Goal: Task Accomplishment & Management: Complete application form

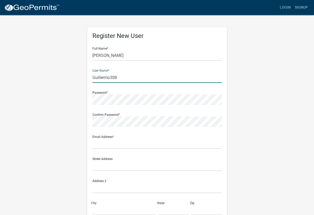
type input "Guillermo308"
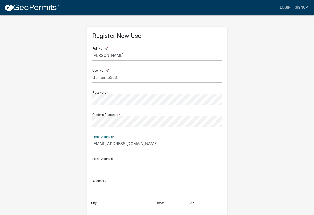
type input "[EMAIL_ADDRESS][DOMAIN_NAME]"
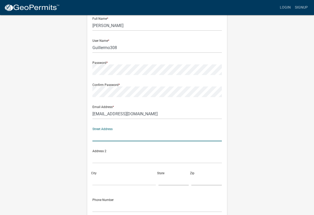
scroll to position [30, 0]
type input "%"
type input "[STREET_ADDRESS]"
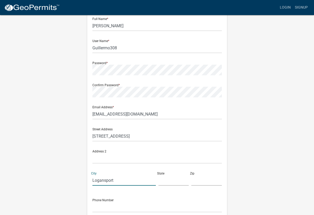
type input "Logansport"
type input "IN"
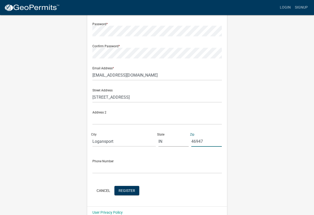
scroll to position [69, 0]
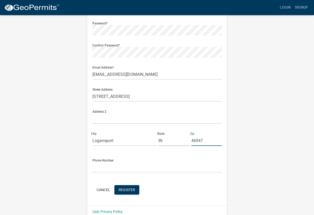
type input "46947"
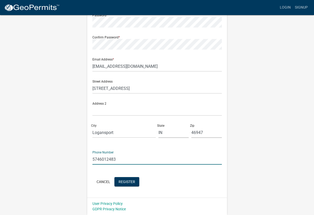
scroll to position [77, 0]
type input "5746012483"
click at [129, 180] on span "Register" at bounding box center [127, 181] width 17 height 4
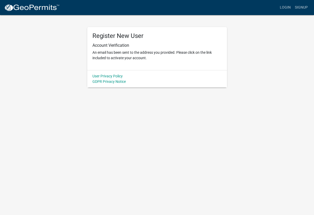
scroll to position [0, 0]
click at [115, 77] on link "User Privacy Policy" at bounding box center [108, 76] width 30 height 4
click at [287, 8] on link "Login" at bounding box center [285, 8] width 15 height 10
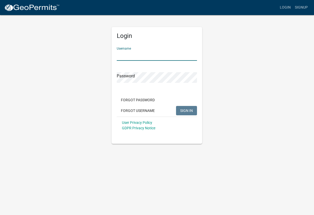
type input "Guillermo308"
click at [185, 111] on span "SIGN IN" at bounding box center [186, 110] width 13 height 4
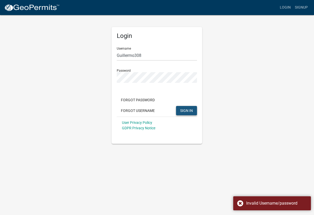
click at [184, 107] on button "SIGN IN" at bounding box center [186, 110] width 21 height 9
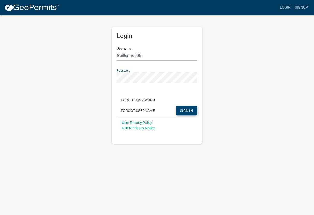
click at [192, 106] on button "SIGN IN" at bounding box center [186, 110] width 21 height 9
click at [185, 111] on span "SIGN IN" at bounding box center [186, 110] width 13 height 4
click at [287, 8] on link "Login" at bounding box center [285, 8] width 15 height 10
click at [302, 9] on link "Signup" at bounding box center [301, 8] width 17 height 10
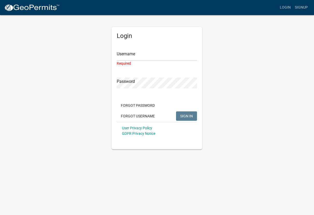
click at [94, 113] on div "Login Username Required Password Forgot Password Forgot Username SIGN IN User P…" at bounding box center [157, 82] width 295 height 135
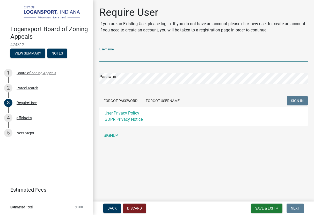
type input "Guillermo308"
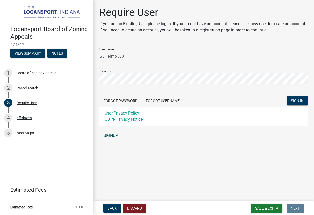
click at [117, 134] on link "SIGNUP" at bounding box center [204, 135] width 209 height 10
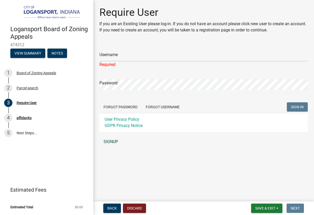
click at [111, 135] on div "Username Required Password Forgot Password Forgot Username SIGN IN User Privacy…" at bounding box center [204, 95] width 209 height 103
click at [114, 141] on link "SIGNUP" at bounding box center [204, 141] width 209 height 10
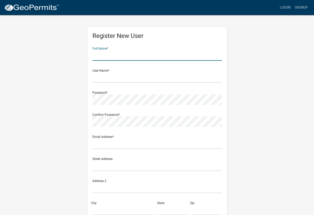
click at [216, 56] on input "text" at bounding box center [158, 55] width 130 height 11
click at [219, 56] on input "Rebeca & Guillermo" at bounding box center [158, 55] width 130 height 11
click at [145, 58] on input "Rebeca & Guillermo" at bounding box center [158, 55] width 130 height 11
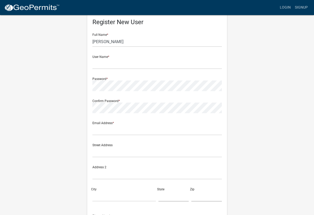
scroll to position [15, 0]
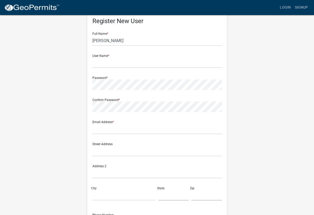
click at [121, 41] on input "Guillermo" at bounding box center [158, 40] width 130 height 11
type input "Guillermo Montalvo"
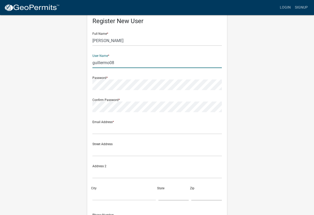
type input "guillermo08"
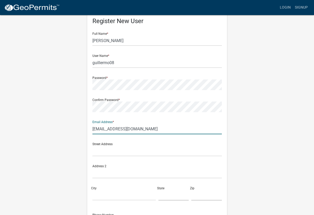
type input "rmosqueda@yahoo.com"
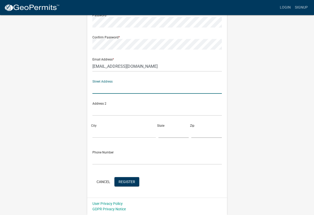
scroll to position [77, 0]
click at [130, 182] on span "Register" at bounding box center [127, 181] width 17 height 4
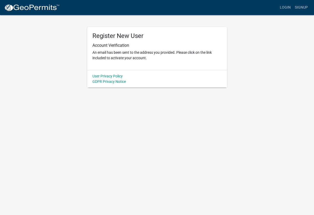
scroll to position [0, 0]
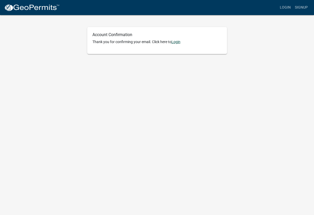
click at [179, 41] on link "Login" at bounding box center [176, 42] width 9 height 4
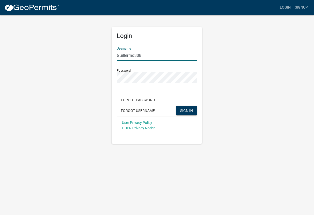
click at [147, 57] on input "Guillermo308" at bounding box center [157, 55] width 80 height 11
type input "Guillermo08"
click at [186, 111] on span "SIGN IN" at bounding box center [186, 110] width 13 height 4
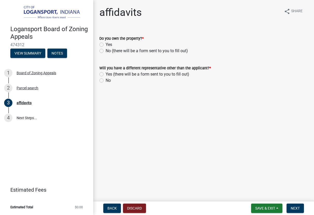
click at [106, 44] on label "Yes" at bounding box center [109, 44] width 6 height 6
click at [106, 44] on input "Yes" at bounding box center [107, 42] width 3 height 3
radio input "true"
click at [106, 80] on label "No" at bounding box center [108, 80] width 5 height 6
click at [106, 80] on input "No" at bounding box center [107, 78] width 3 height 3
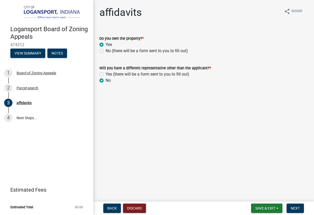
radio input "true"
click at [293, 206] on span "Next" at bounding box center [295, 208] width 9 height 4
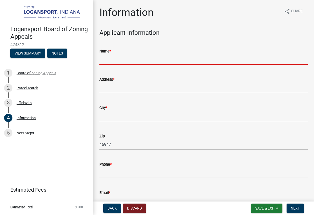
click at [125, 60] on input "Name *" at bounding box center [204, 59] width 209 height 11
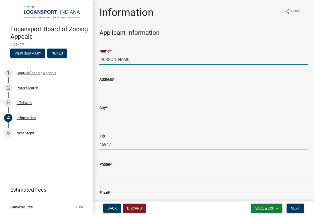
type input "Guillermo Montalvo"
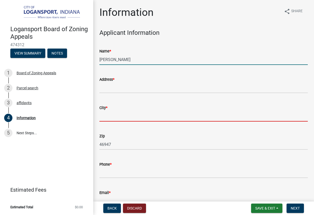
click at [121, 114] on input "City *" at bounding box center [204, 116] width 209 height 11
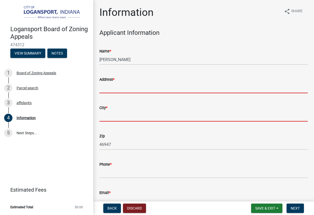
click at [129, 84] on input "Address *" at bounding box center [204, 87] width 209 height 11
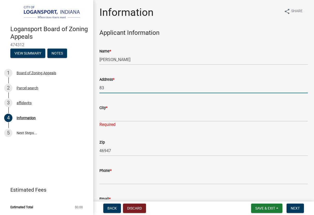
type input "8"
type input "5983 E Division Rd"
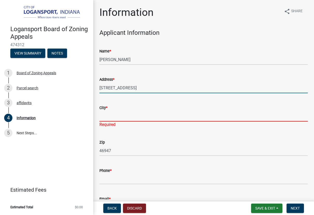
click at [118, 112] on input "City *" at bounding box center [204, 116] width 209 height 11
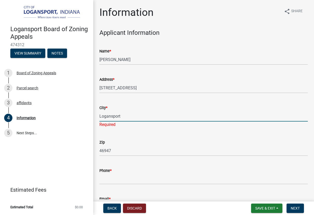
type input "Logansport"
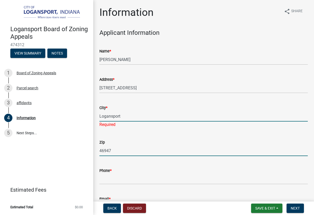
click at [117, 150] on wm-data-entity-input "Zip 46947" at bounding box center [204, 146] width 209 height 28
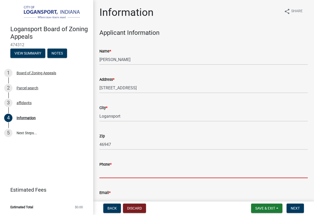
click at [120, 168] on input "Phone *" at bounding box center [204, 172] width 209 height 11
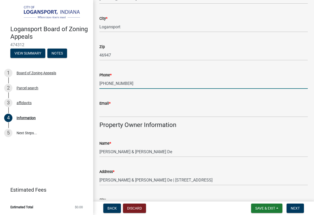
scroll to position [90, 0]
type input "574 601 2483"
click at [109, 111] on input "Email *" at bounding box center [204, 111] width 209 height 11
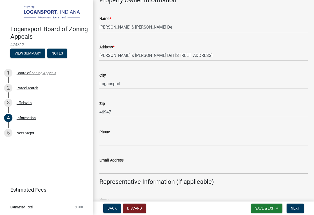
scroll to position [218, 0]
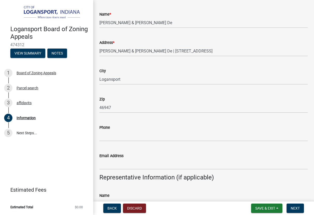
type input "rmosqueda@yahoo.com"
click at [121, 131] on input "Phone" at bounding box center [204, 135] width 209 height 11
type input "574 601 2483"
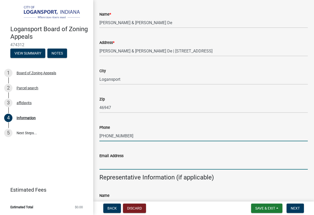
click at [112, 164] on input "Email Address" at bounding box center [204, 164] width 209 height 11
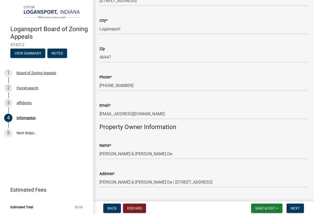
scroll to position [82, 0]
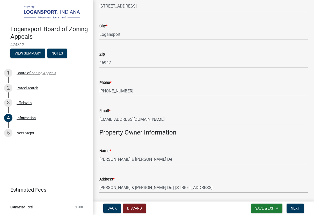
type input "rmosqueda@yahoo.com"
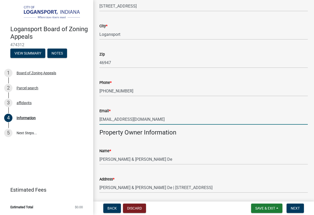
click at [128, 120] on input "rmosqueda@yahoo.com" at bounding box center [204, 119] width 209 height 11
type input "rmosqueda@yahoo.com"
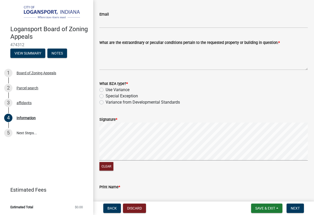
scroll to position [0, 0]
click at [106, 90] on label "Use Variance" at bounding box center [118, 90] width 24 height 6
click at [106, 90] on input "Use Variance" at bounding box center [107, 88] width 3 height 3
radio input "true"
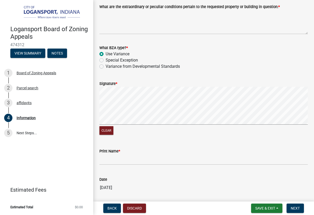
scroll to position [576, 0]
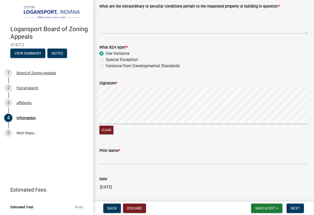
click at [106, 60] on label "Special Exception" at bounding box center [122, 60] width 32 height 6
click at [106, 60] on input "Special Exception" at bounding box center [107, 58] width 3 height 3
radio input "true"
click at [106, 55] on label "Use Variance" at bounding box center [118, 53] width 24 height 6
click at [106, 54] on input "Use Variance" at bounding box center [107, 51] width 3 height 3
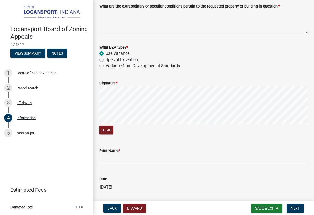
radio input "true"
click at [118, 157] on input "Print Name *" at bounding box center [204, 158] width 209 height 11
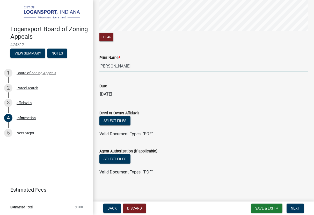
scroll to position [0, 0]
type input "Guillermo Montalvo"
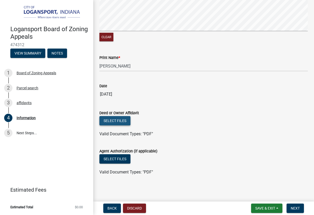
click at [122, 118] on button "Select files" at bounding box center [115, 120] width 31 height 9
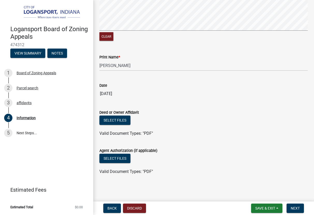
scroll to position [669, 0]
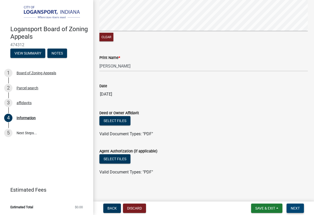
click at [295, 207] on span "Next" at bounding box center [295, 208] width 9 height 4
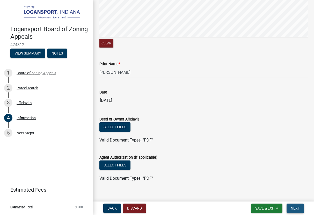
click at [296, 206] on span "Next" at bounding box center [295, 208] width 9 height 4
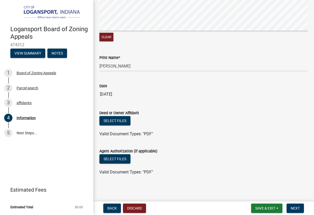
scroll to position [0, 0]
click at [269, 209] on span "Save & Exit" at bounding box center [266, 208] width 20 height 4
click at [261, 195] on button "Save & Exit" at bounding box center [261, 194] width 41 height 12
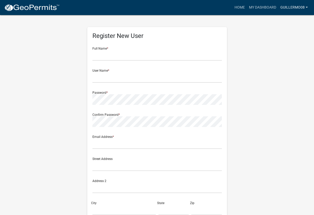
click at [293, 8] on link "guillermo08" at bounding box center [295, 8] width 32 height 10
click at [292, 20] on link "Account" at bounding box center [289, 21] width 41 height 12
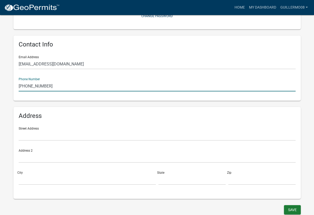
scroll to position [86, 0]
type input "574 601 2483"
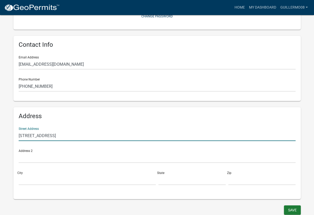
type input "5983 E Division Rd"
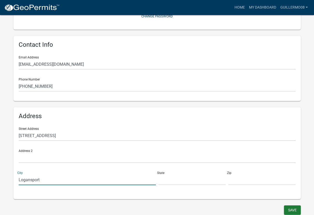
type input "Logansport"
type input "IN"
click at [250, 185] on div "Street Address 5983 E Division Rd Address 2 City Logansport State IN Zip" at bounding box center [157, 156] width 280 height 66
type input "$"
type input "46947"
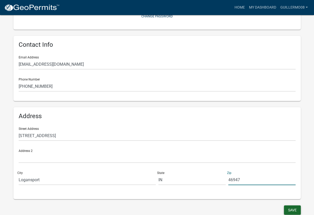
click at [292, 212] on button "Save" at bounding box center [292, 209] width 17 height 9
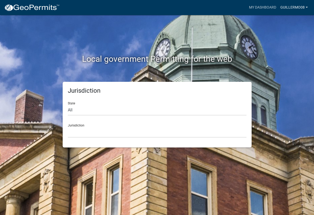
click at [301, 6] on link "guillermo08" at bounding box center [295, 8] width 32 height 10
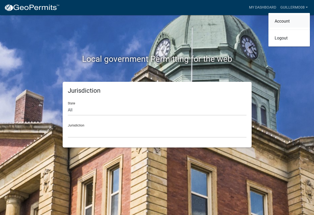
click at [288, 21] on link "Account" at bounding box center [289, 21] width 41 height 12
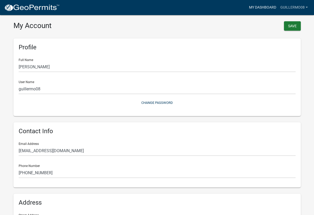
click at [267, 6] on link "My Dashboard" at bounding box center [262, 8] width 31 height 10
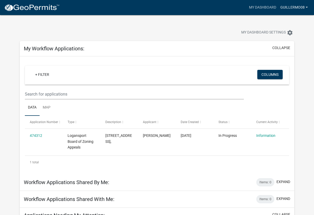
click at [294, 8] on link "guillermo08" at bounding box center [295, 8] width 32 height 10
click at [288, 23] on link "Account" at bounding box center [289, 21] width 41 height 12
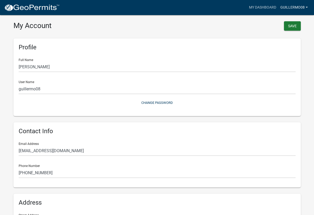
click at [303, 5] on link "guillermo08" at bounding box center [295, 8] width 32 height 10
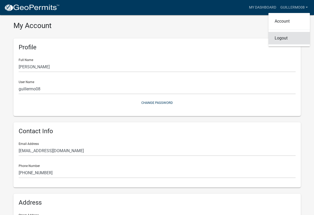
click at [288, 38] on link "Logout" at bounding box center [289, 38] width 41 height 12
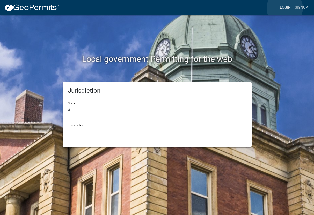
click at [285, 8] on link "Login" at bounding box center [285, 8] width 15 height 10
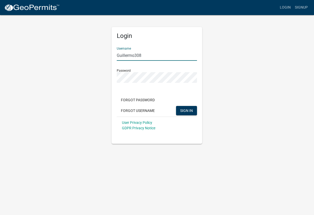
click at [142, 57] on input "Guillermo308" at bounding box center [157, 55] width 80 height 11
type input "Guillermo08"
click at [194, 110] on button "SIGN IN" at bounding box center [186, 110] width 21 height 9
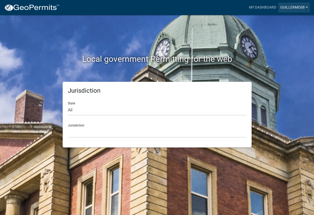
click at [295, 6] on link "guillermo08" at bounding box center [295, 8] width 32 height 10
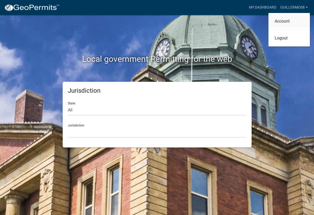
click at [289, 19] on link "Account" at bounding box center [289, 21] width 41 height 12
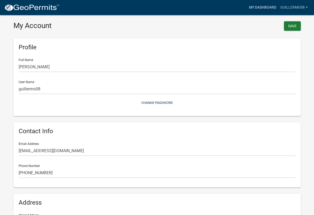
click at [260, 10] on link "My Dashboard" at bounding box center [262, 8] width 31 height 10
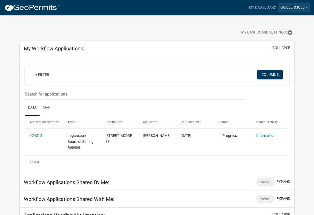
click at [301, 7] on link "guillermo08" at bounding box center [295, 8] width 32 height 10
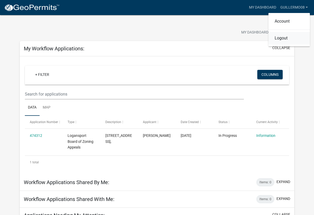
click at [289, 38] on link "Logout" at bounding box center [289, 38] width 41 height 12
